Goal: Navigation & Orientation: Understand site structure

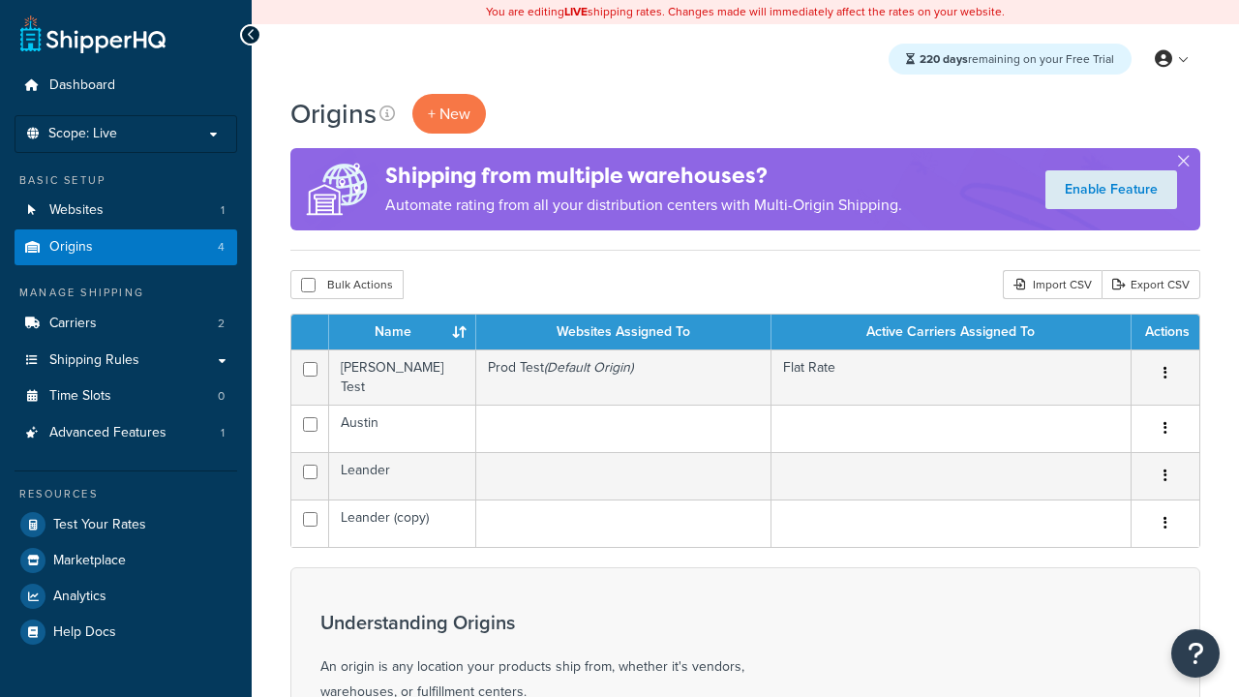
click at [402, 333] on th "Name" at bounding box center [402, 332] width 147 height 35
click at [623, 333] on th "Websites Assigned To" at bounding box center [623, 332] width 295 height 35
click at [951, 333] on th "Active Carriers Assigned To" at bounding box center [952, 332] width 360 height 35
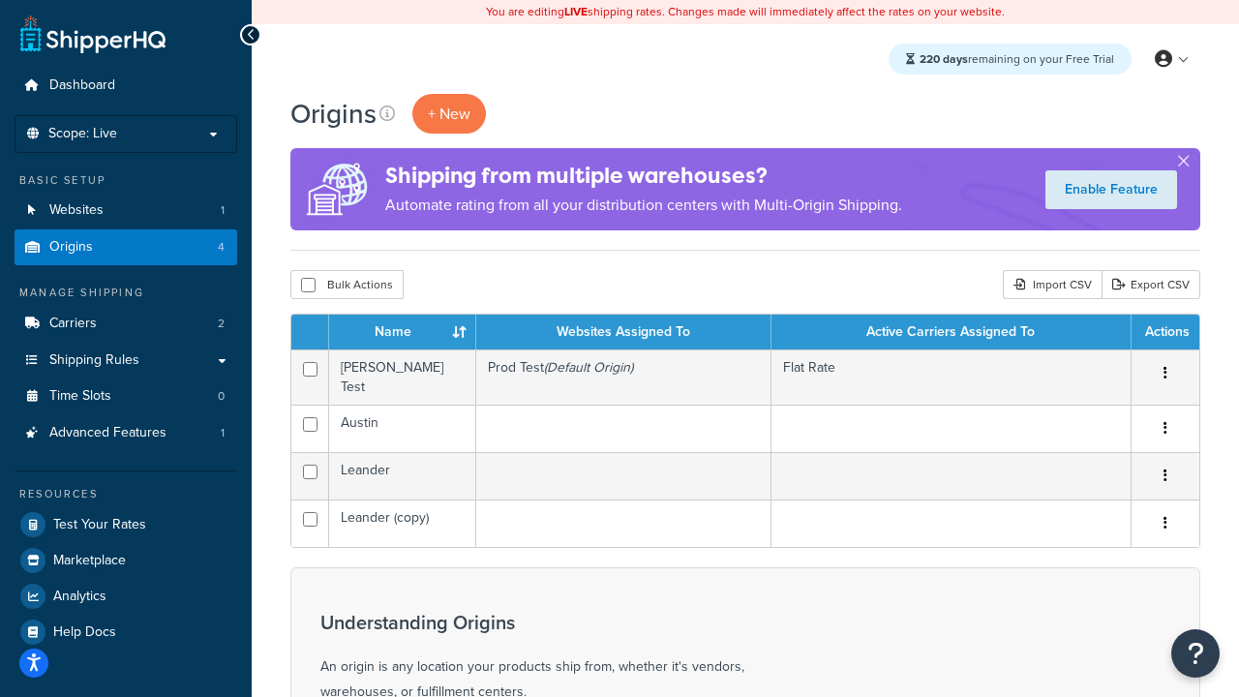
click at [951, 333] on th "Active Carriers Assigned To" at bounding box center [952, 332] width 360 height 35
click at [1165, 333] on th "Actions" at bounding box center [1166, 332] width 68 height 35
click at [387, 113] on icon at bounding box center [387, 113] width 15 height 15
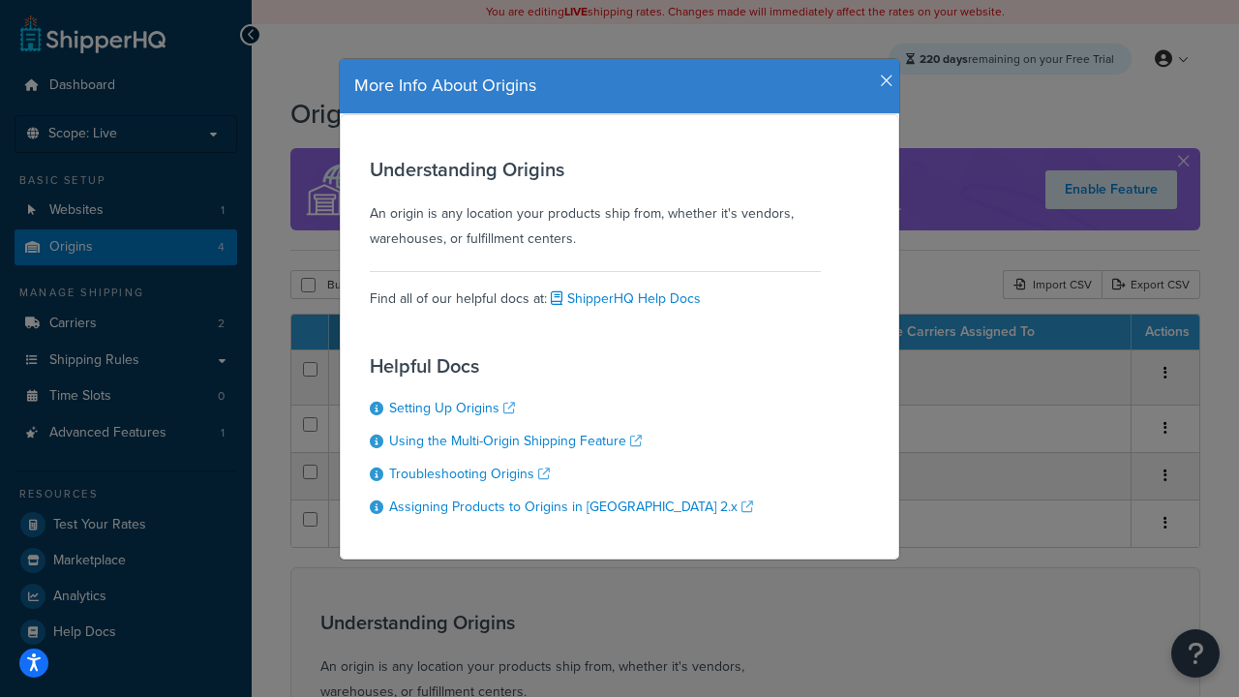
click at [882, 74] on icon "button" at bounding box center [887, 81] width 14 height 17
